Goal: Information Seeking & Learning: Check status

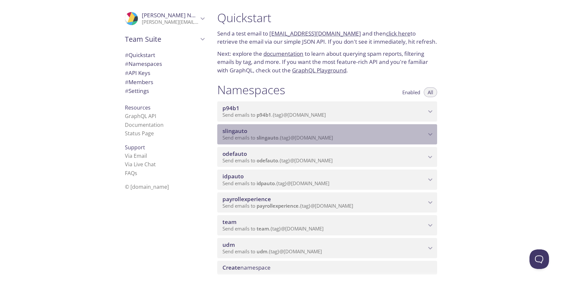
click at [350, 140] on p "Send emails to slingauto . {tag} @[DOMAIN_NAME]" at bounding box center [325, 137] width 204 height 7
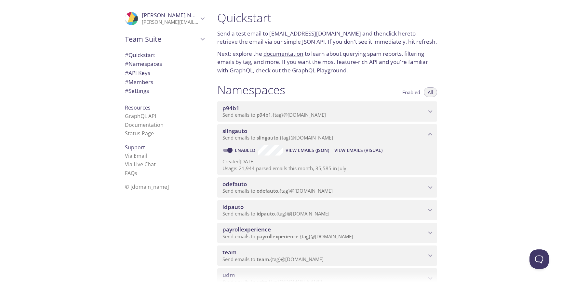
click at [352, 150] on span "View Emails (Visual)" at bounding box center [359, 150] width 48 height 8
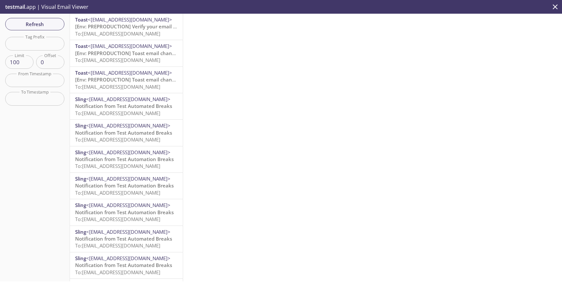
click at [139, 28] on span "[Env: PREPRODUCTION] Verify your email address" at bounding box center [133, 26] width 116 height 7
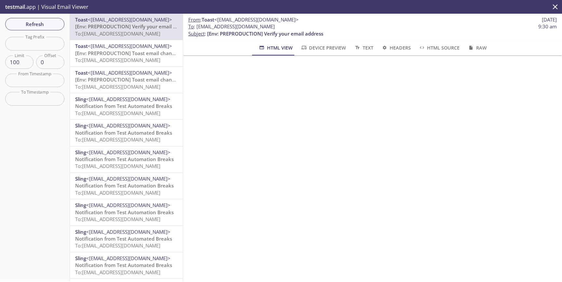
scroll to position [119, 0]
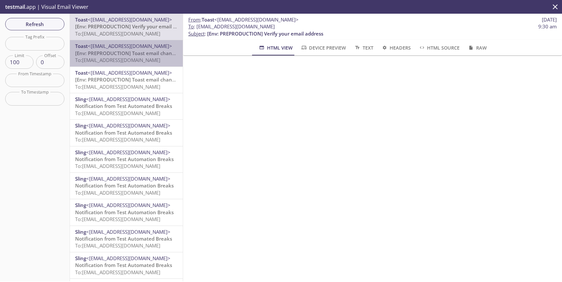
click at [147, 47] on span "<[EMAIL_ADDRESS][DOMAIN_NAME]>" at bounding box center [130, 46] width 84 height 7
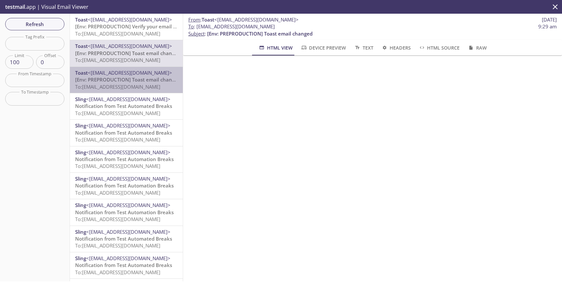
click at [133, 84] on span "To: [EMAIL_ADDRESS][DOMAIN_NAME]" at bounding box center [117, 86] width 85 height 7
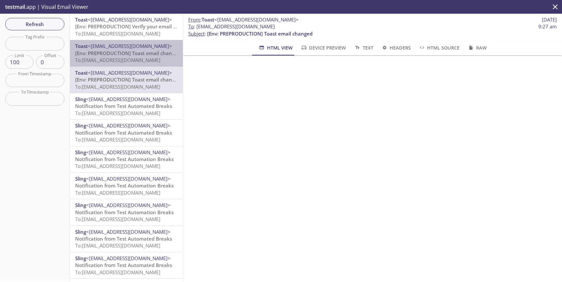
click at [132, 60] on span "To: [EMAIL_ADDRESS][DOMAIN_NAME]" at bounding box center [117, 60] width 85 height 7
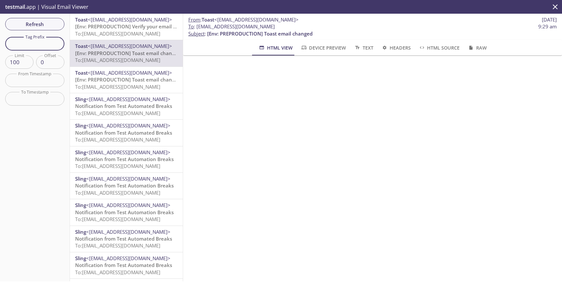
click at [33, 46] on input "text" at bounding box center [34, 43] width 59 height 13
type input "has changed"
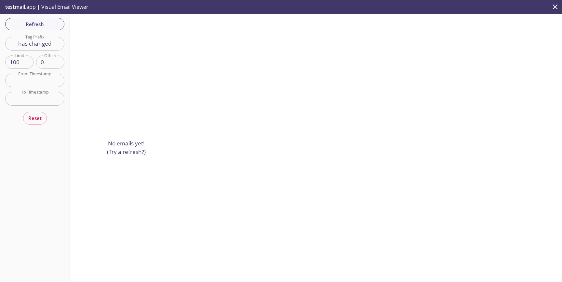
click at [53, 44] on input "has changed" at bounding box center [34, 43] width 59 height 13
drag, startPoint x: 56, startPoint y: 44, endPoint x: 7, endPoint y: 41, distance: 49.2
click at [7, 42] on input "has changed" at bounding box center [34, 43] width 59 height 13
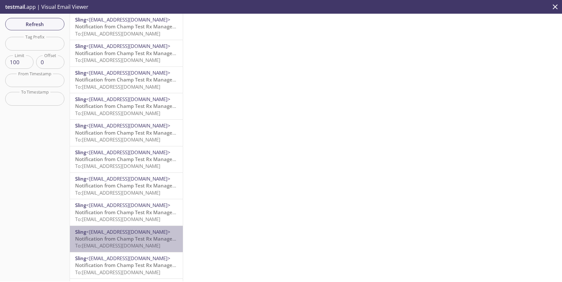
click at [136, 247] on span "To: [EMAIL_ADDRESS][DOMAIN_NAME]" at bounding box center [117, 245] width 85 height 7
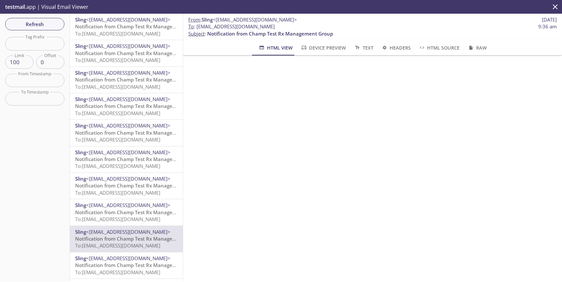
click at [143, 30] on span "Notification from Champ Test Rx Management Group" at bounding box center [138, 26] width 126 height 7
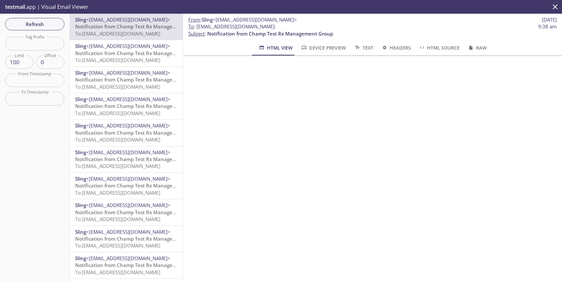
click at [146, 57] on span "To: [EMAIL_ADDRESS][DOMAIN_NAME]" at bounding box center [117, 60] width 85 height 7
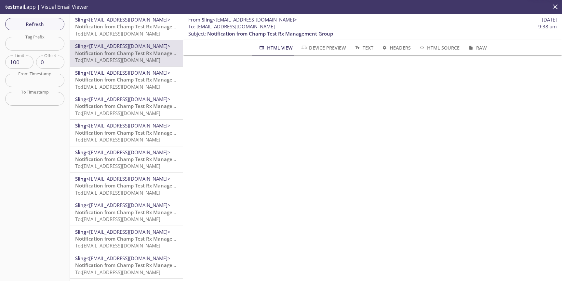
click at [142, 71] on span "Sling <[EMAIL_ADDRESS][DOMAIN_NAME]>" at bounding box center [126, 72] width 103 height 7
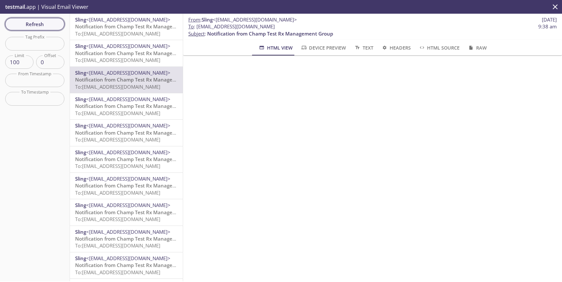
click at [44, 24] on span "Refresh" at bounding box center [34, 24] width 49 height 8
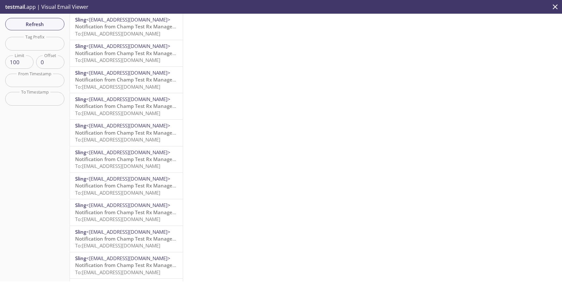
click at [119, 100] on span "<[EMAIL_ADDRESS][DOMAIN_NAME]>" at bounding box center [128, 99] width 84 height 7
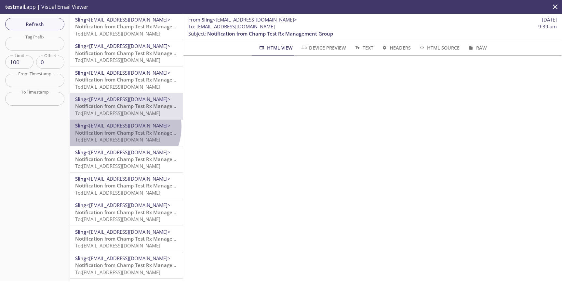
click at [122, 127] on span "<[EMAIL_ADDRESS][DOMAIN_NAME]>" at bounding box center [128, 125] width 84 height 7
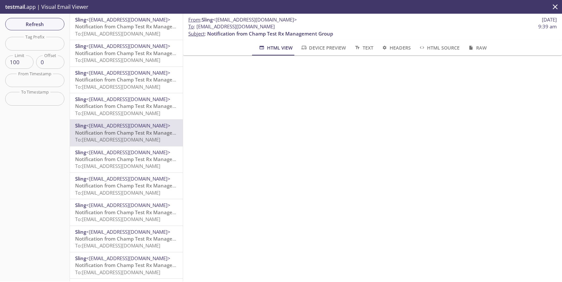
click at [120, 150] on span "<[EMAIL_ADDRESS][DOMAIN_NAME]>" at bounding box center [128, 152] width 84 height 7
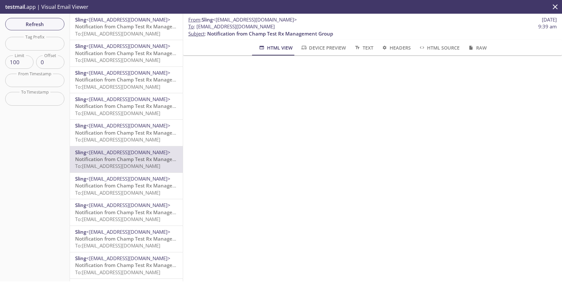
click at [125, 182] on span "<[EMAIL_ADDRESS][DOMAIN_NAME]>" at bounding box center [128, 178] width 84 height 7
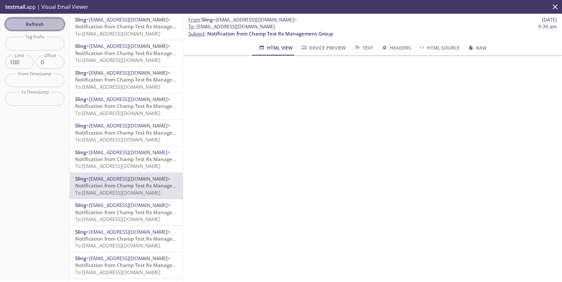
click at [33, 25] on span "Refresh" at bounding box center [34, 24] width 49 height 8
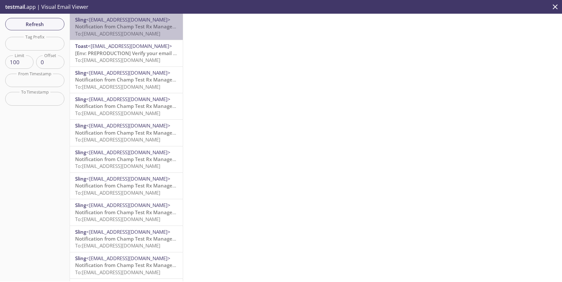
click at [131, 32] on span "To: [EMAIL_ADDRESS][DOMAIN_NAME]" at bounding box center [117, 33] width 85 height 7
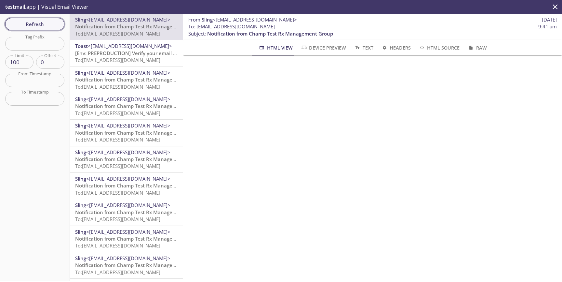
click at [36, 23] on span "Refresh" at bounding box center [34, 24] width 49 height 8
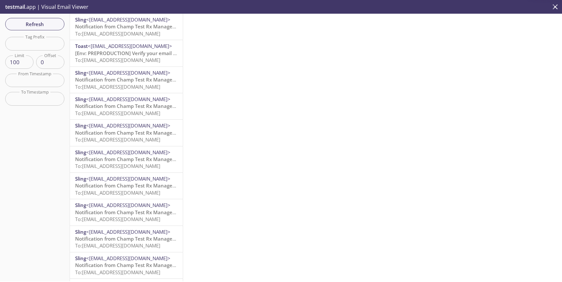
click at [119, 55] on span "[Env: PREPRODUCTION] Verify your email address" at bounding box center [133, 53] width 116 height 7
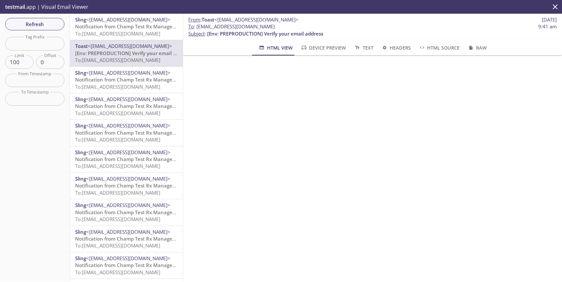
scroll to position [127, 0]
